Goal: Find specific page/section: Find specific page/section

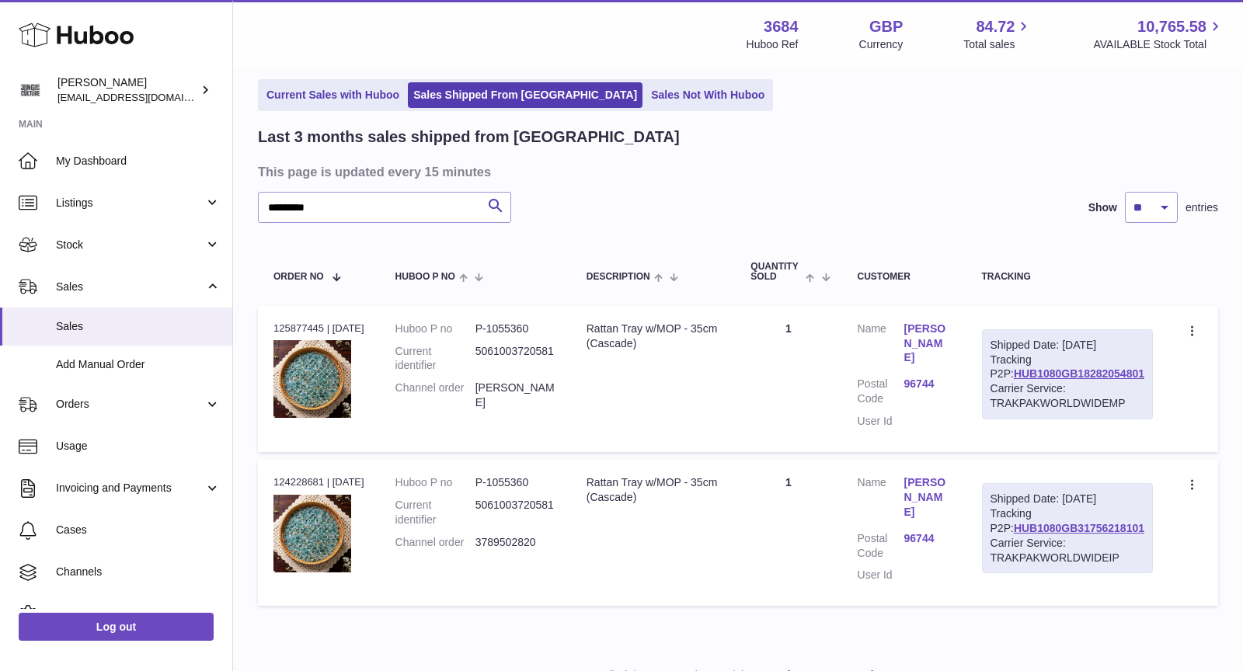
click at [349, 103] on link "Current Sales with Huboo" at bounding box center [333, 95] width 144 height 26
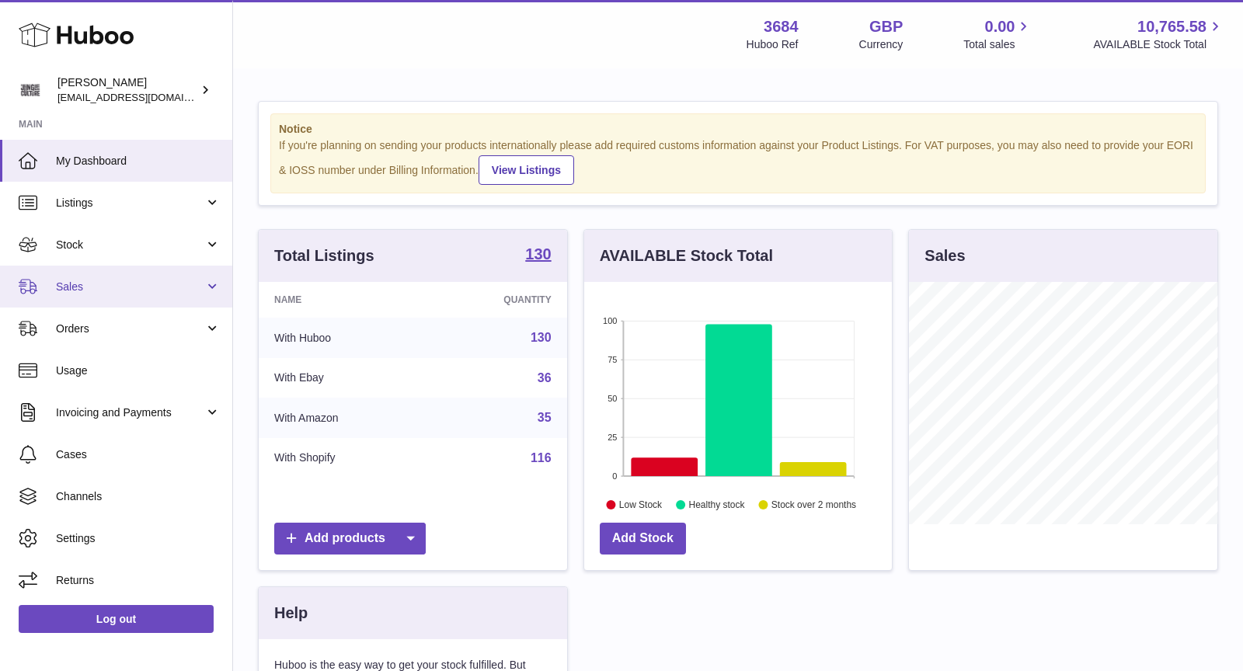
click at [102, 285] on span "Sales" at bounding box center [130, 287] width 148 height 15
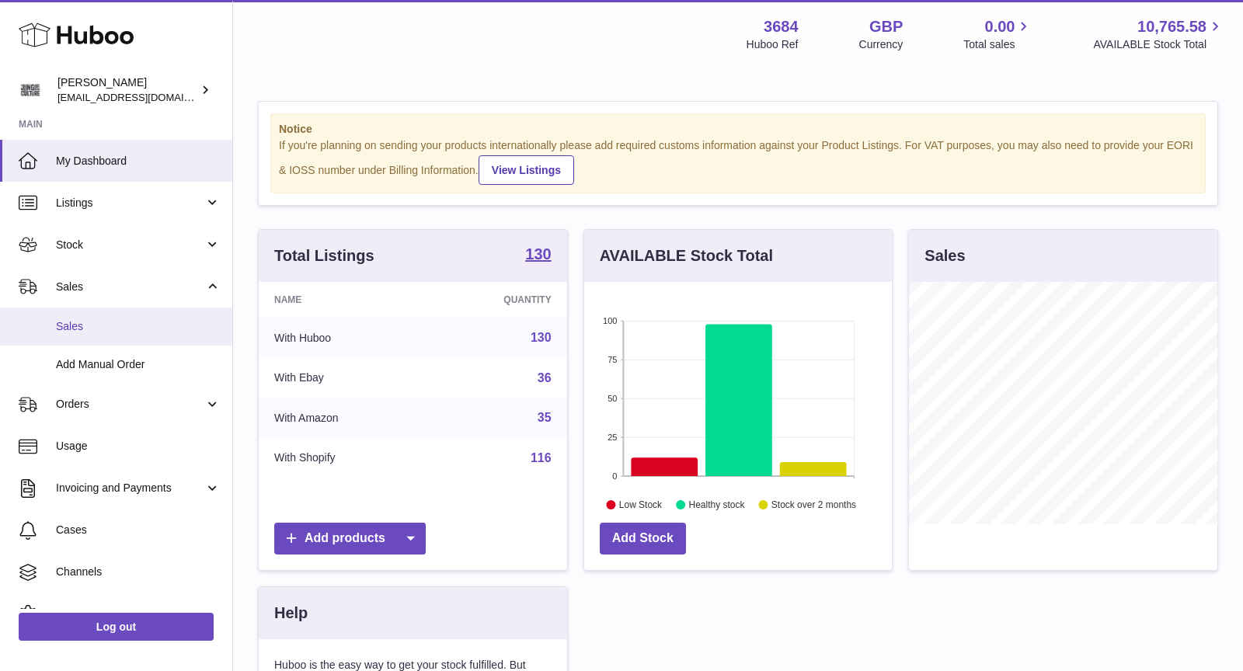
click at [102, 321] on span "Sales" at bounding box center [138, 326] width 165 height 15
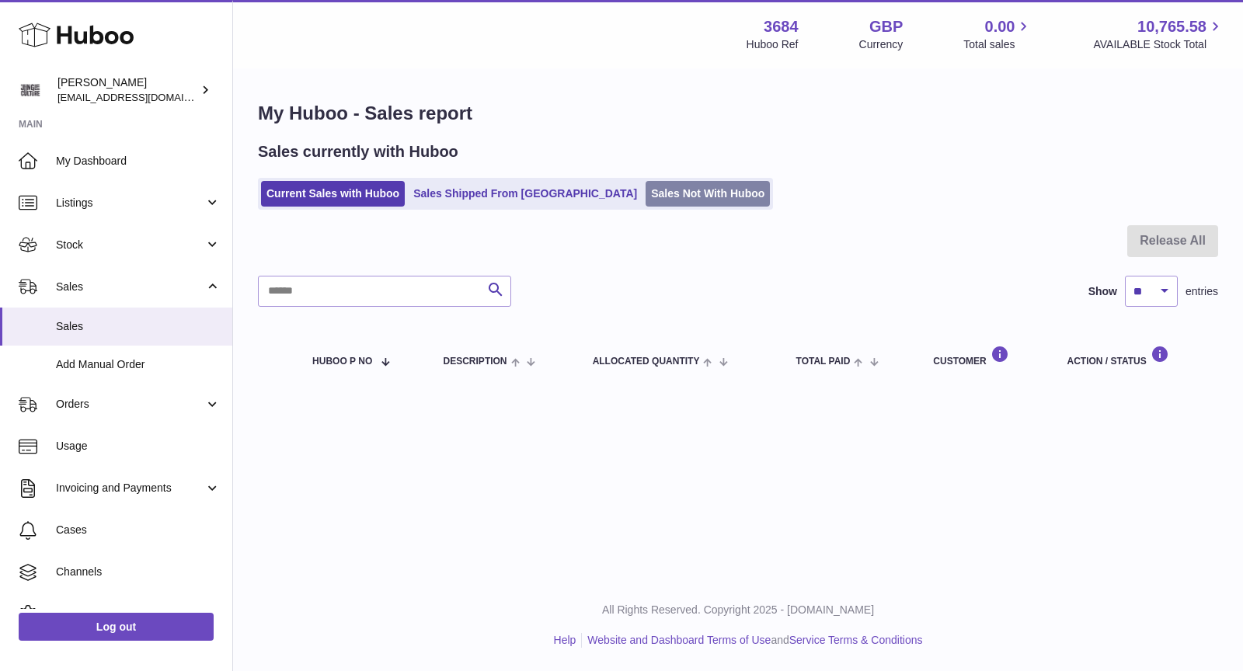
click at [645, 185] on link "Sales Not With Huboo" at bounding box center [707, 194] width 124 height 26
